Goal: Use online tool/utility: Utilize a website feature to perform a specific function

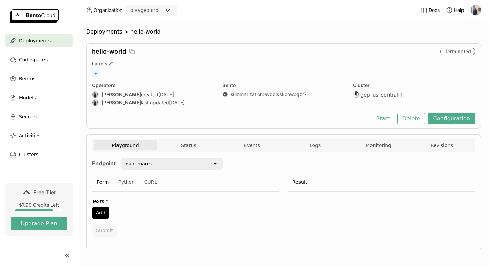
scroll to position [2, 0]
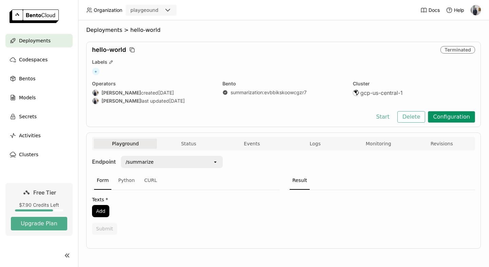
click at [440, 116] on button "Configuration" at bounding box center [451, 117] width 47 height 12
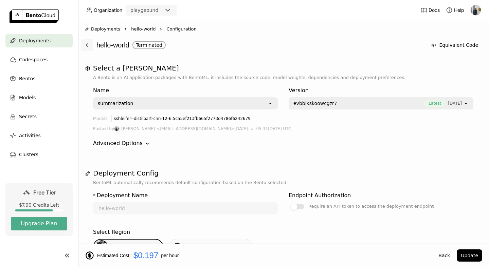
click at [86, 45] on icon at bounding box center [86, 44] width 5 height 5
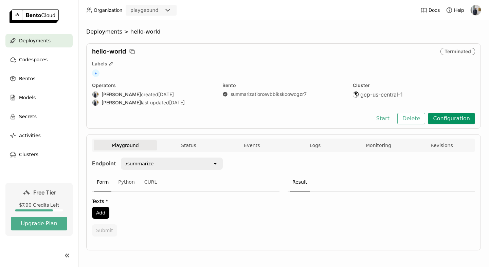
click at [452, 118] on button "Configuration" at bounding box center [451, 119] width 47 height 12
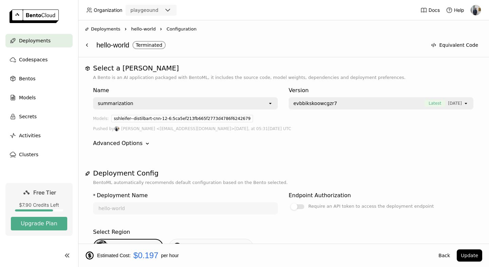
click at [270, 103] on icon at bounding box center [270, 103] width 2 height 1
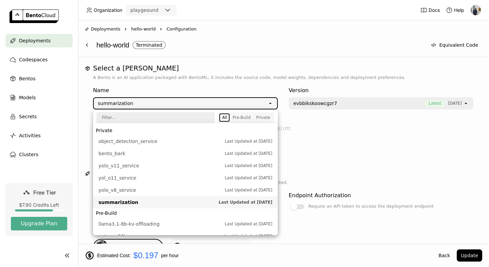
click at [270, 103] on icon at bounding box center [270, 103] width 2 height 1
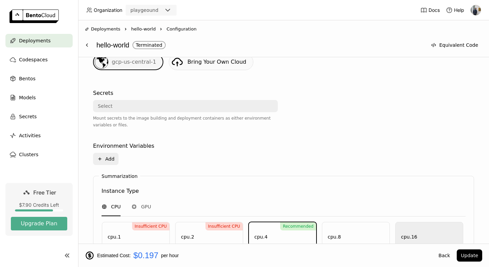
scroll to position [207, 0]
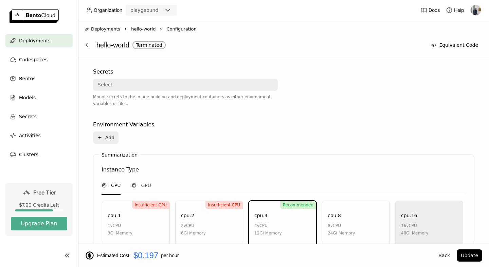
click at [238, 89] on div "Select" at bounding box center [183, 84] width 179 height 11
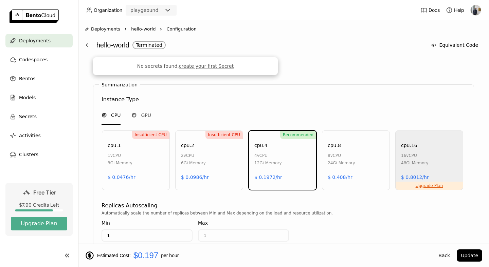
scroll to position [348, 0]
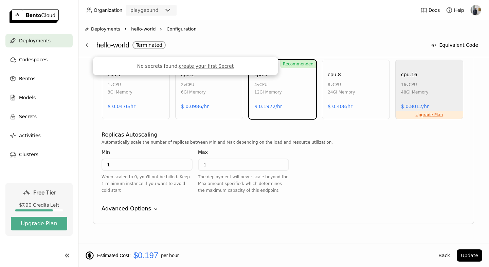
click at [159, 80] on div "Insufficient CPU cpu.1 1 vCPU 3Gi Memory $ 0.0476/hr" at bounding box center [136, 90] width 68 height 60
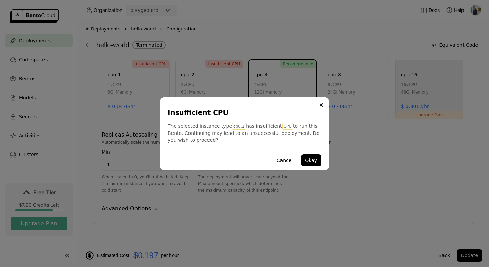
click at [319, 110] on div "Insufficient CPU The selected instance type cpu.1 has insufficient CPU to run t…" at bounding box center [244, 134] width 170 height 74
click at [322, 107] on button "Close" at bounding box center [321, 105] width 8 height 8
